Goal: Transaction & Acquisition: Purchase product/service

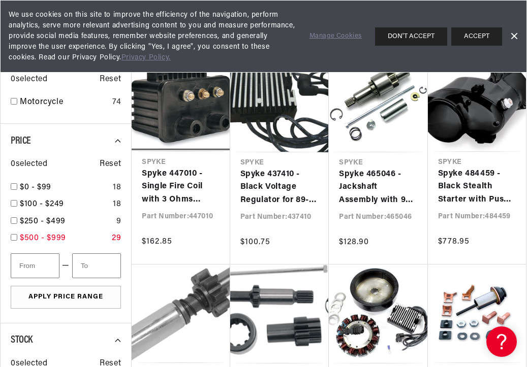
scroll to position [0, 379]
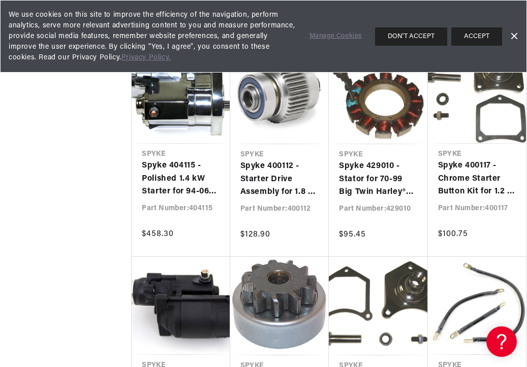
scroll to position [0, 379]
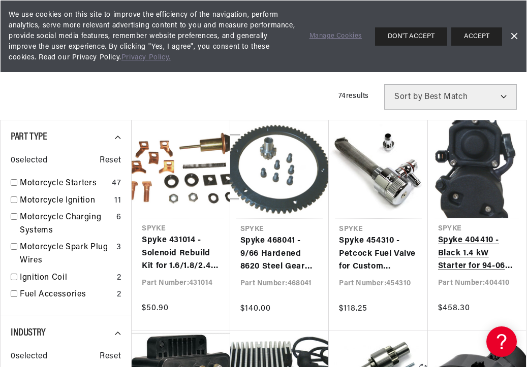
scroll to position [0, 379]
click at [472, 234] on link "Spyke 404410 - Black 1.4 kW Starter for 94-06 Big Twin Harley® Models (Except 2…" at bounding box center [477, 253] width 78 height 39
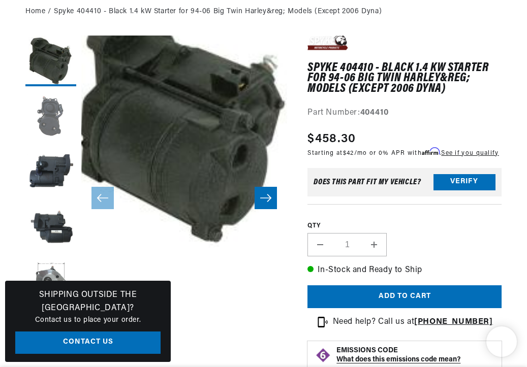
scroll to position [117, 0]
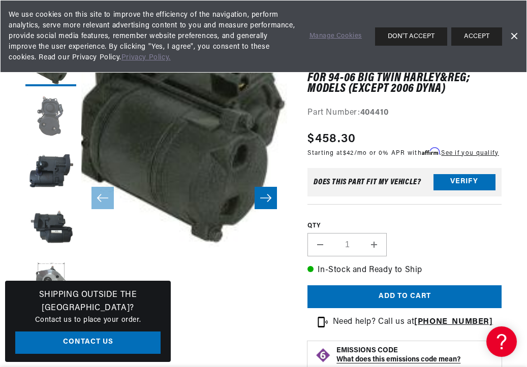
click at [44, 122] on button "Load image 2 in gallery view" at bounding box center [50, 116] width 51 height 51
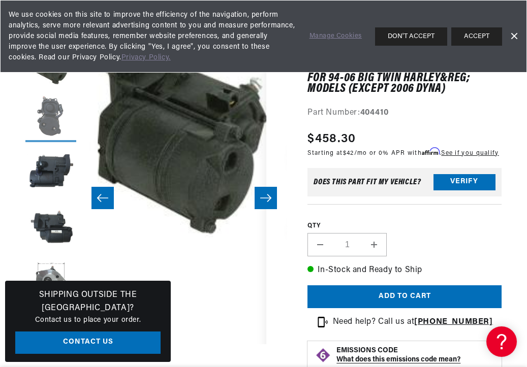
scroll to position [0, 206]
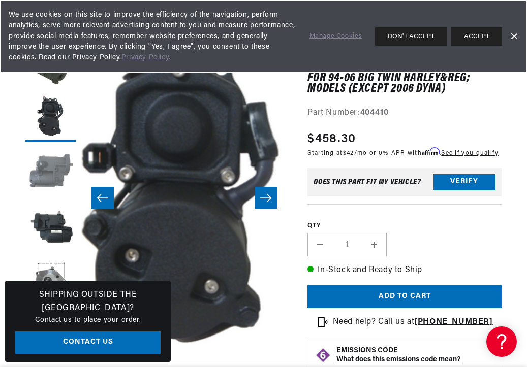
click at [50, 177] on button "Load image 3 in gallery view" at bounding box center [50, 172] width 51 height 51
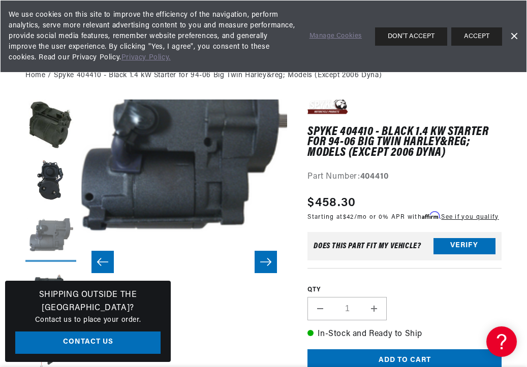
scroll to position [52, 0]
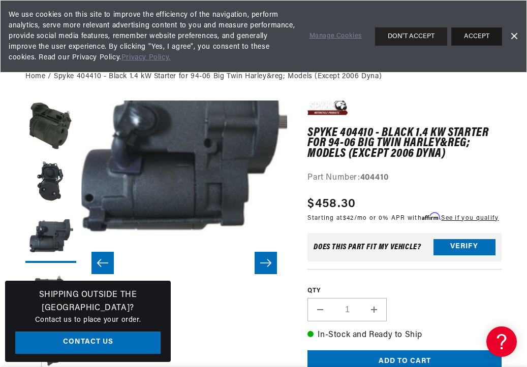
click at [479, 37] on button "ACCEPT" at bounding box center [476, 36] width 51 height 18
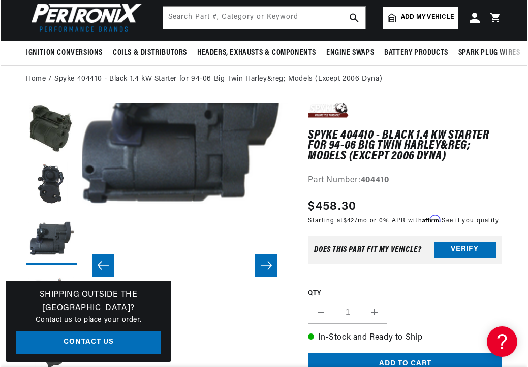
scroll to position [0, 0]
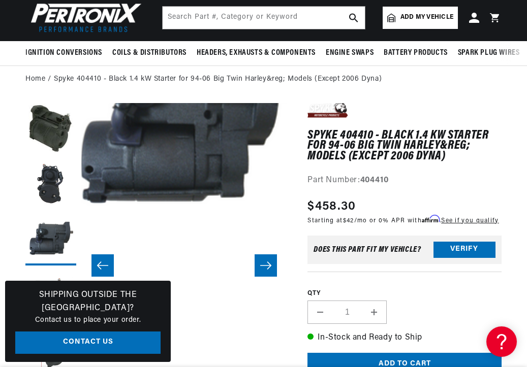
click at [60, 206] on button "Open media 3 in modal" at bounding box center [60, 206] width 0 height 0
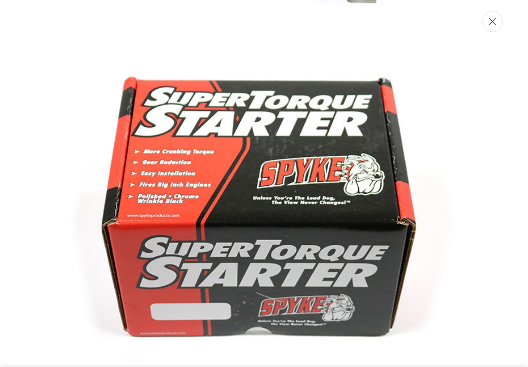
click at [493, 21] on icon "Close" at bounding box center [492, 21] width 7 height 7
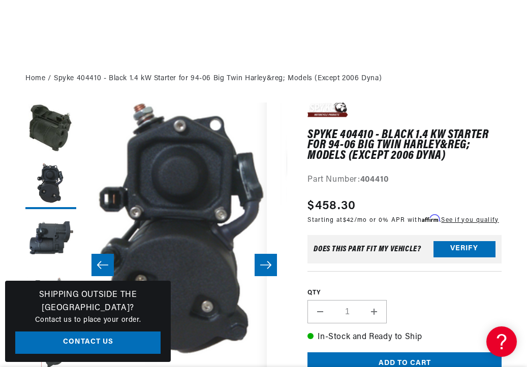
click at [456, 78] on ol "Home Spyke 404410 - Black 1.4 kW Starter for 94-06 Big Twin Harley&reg; Models …" at bounding box center [263, 78] width 476 height 11
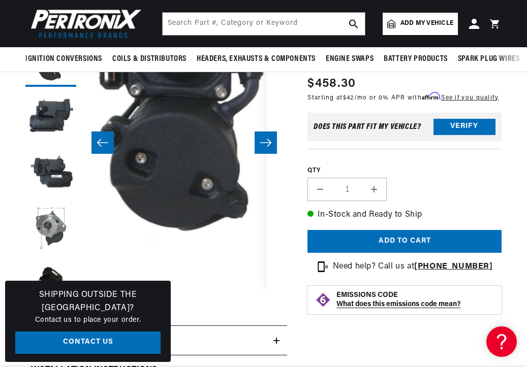
scroll to position [0, 379]
